Goal: Task Accomplishment & Management: Use online tool/utility

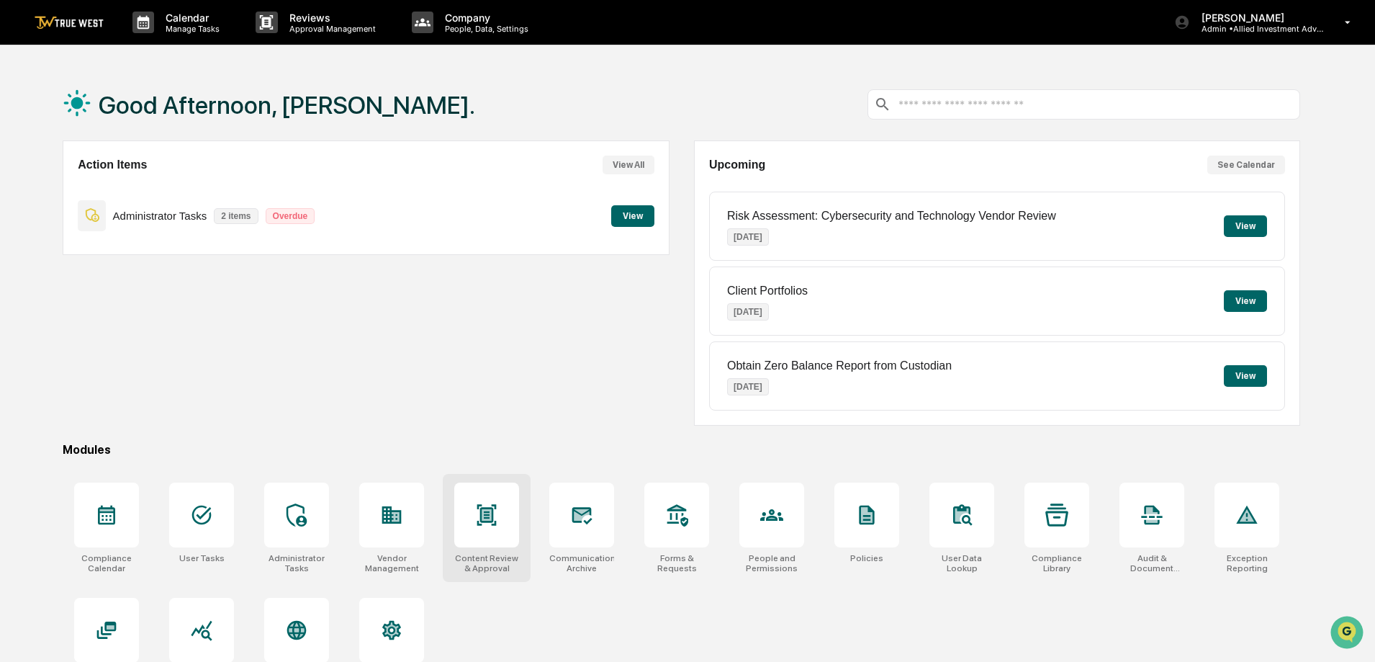
click at [492, 521] on icon at bounding box center [486, 514] width 19 height 21
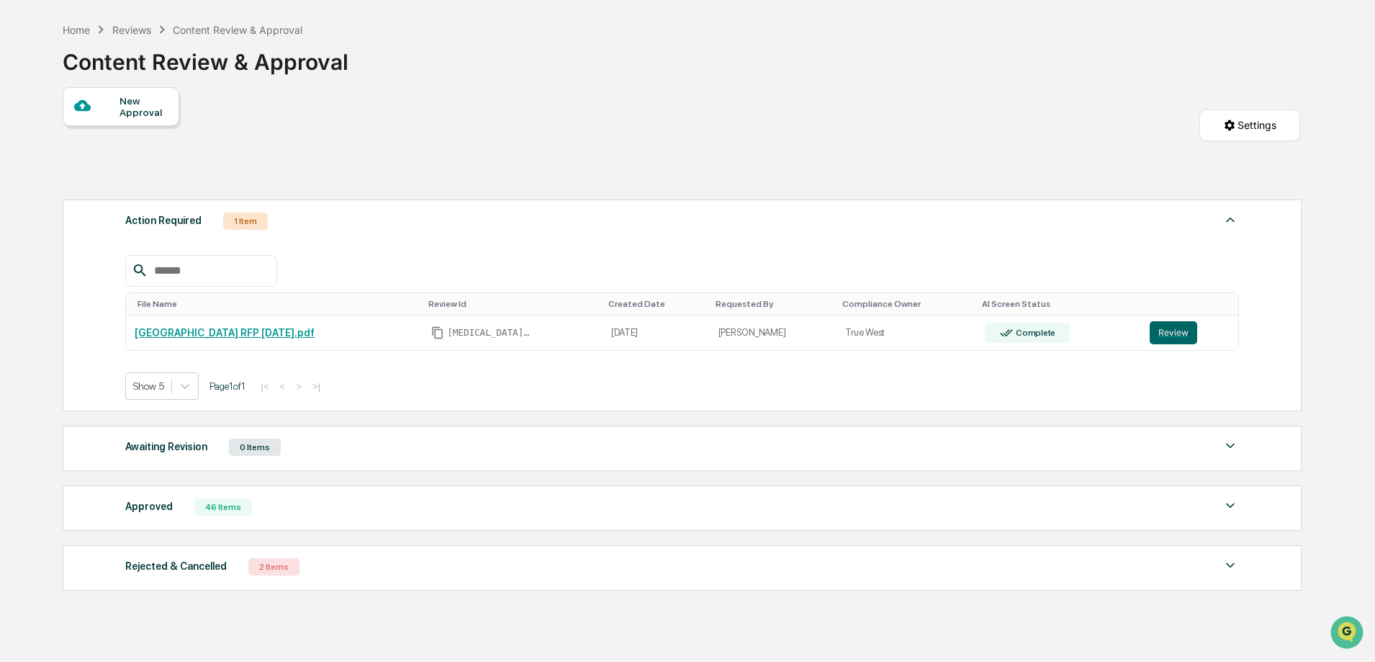
scroll to position [113, 0]
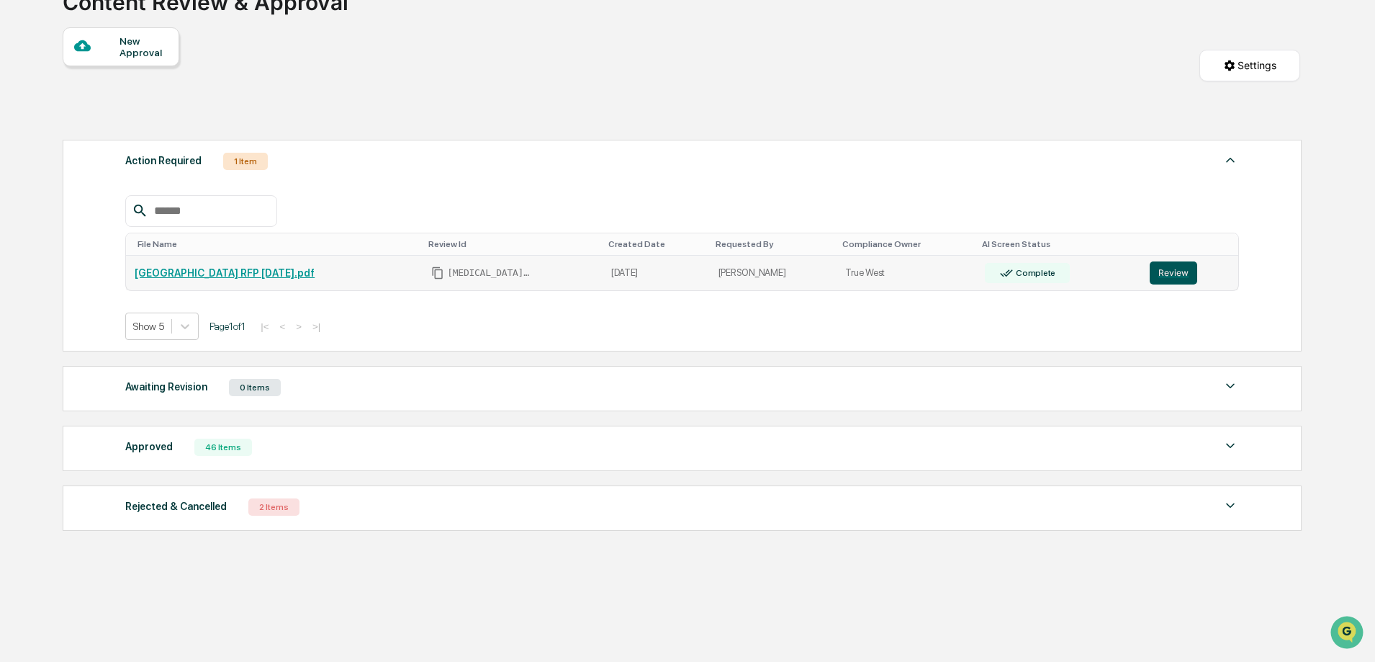
click at [1163, 272] on button "Review" at bounding box center [1174, 272] width 48 height 23
